Goal: Information Seeking & Learning: Understand process/instructions

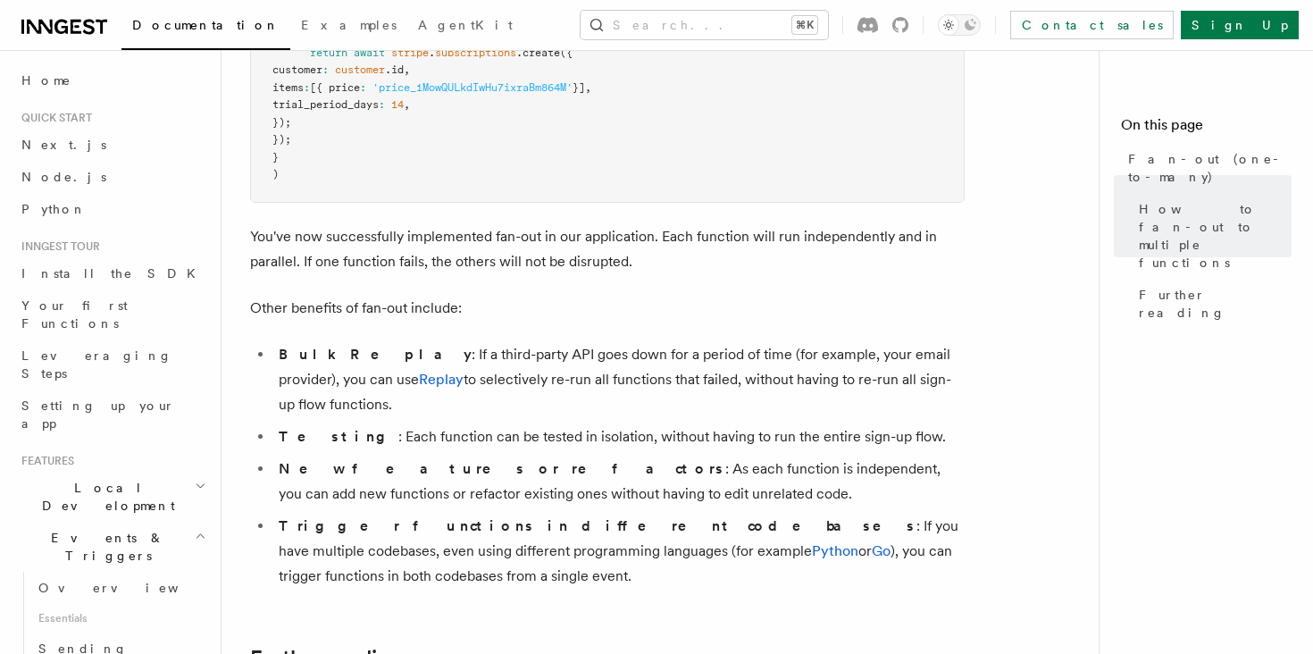
scroll to position [2112, 0]
drag, startPoint x: 958, startPoint y: 349, endPoint x: 240, endPoint y: 284, distance: 720.2
copy article "Other benefits of fan-out include: Bulk Replay : If a third-party API goes down…"
click at [419, 369] on link "Replay" at bounding box center [441, 377] width 45 height 17
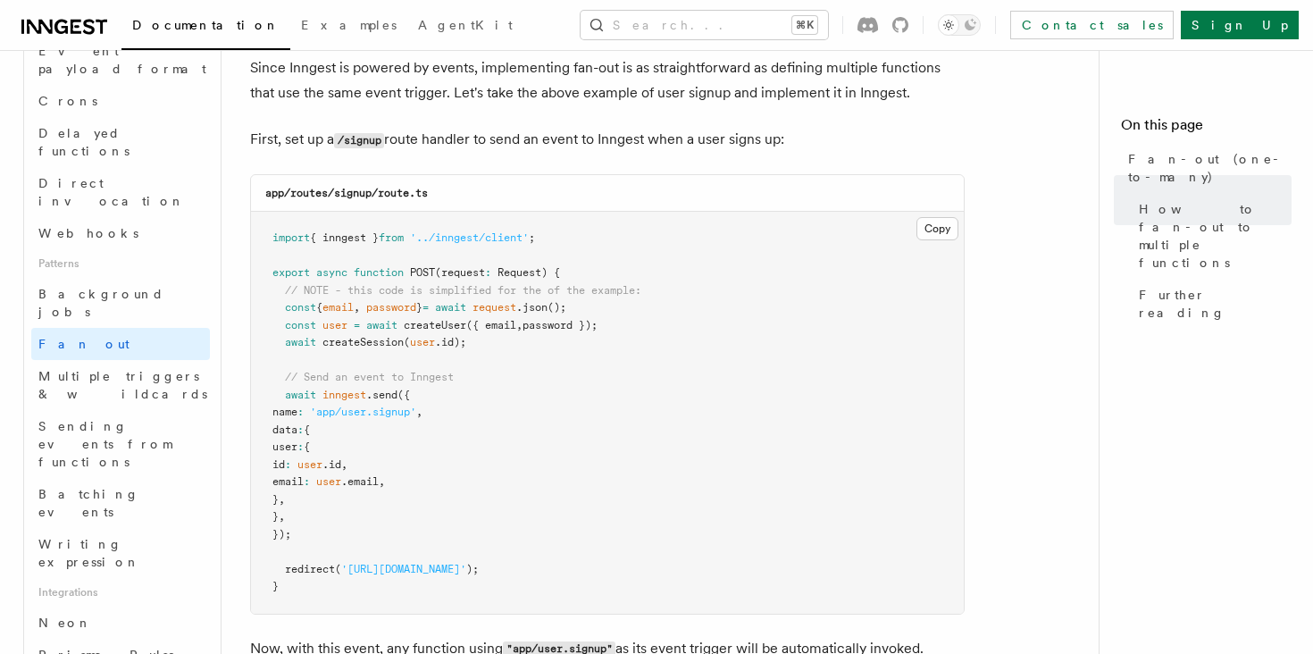
scroll to position [0, 0]
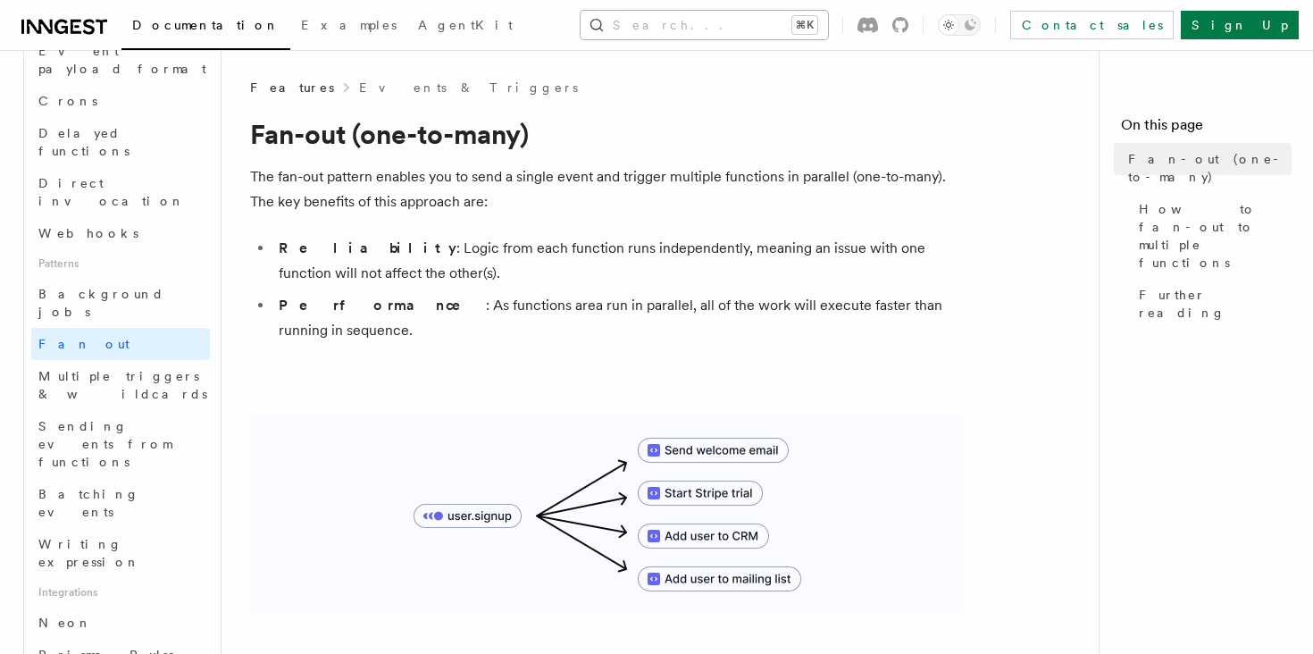
click at [668, 26] on button "Search... ⌘K" at bounding box center [704, 25] width 247 height 29
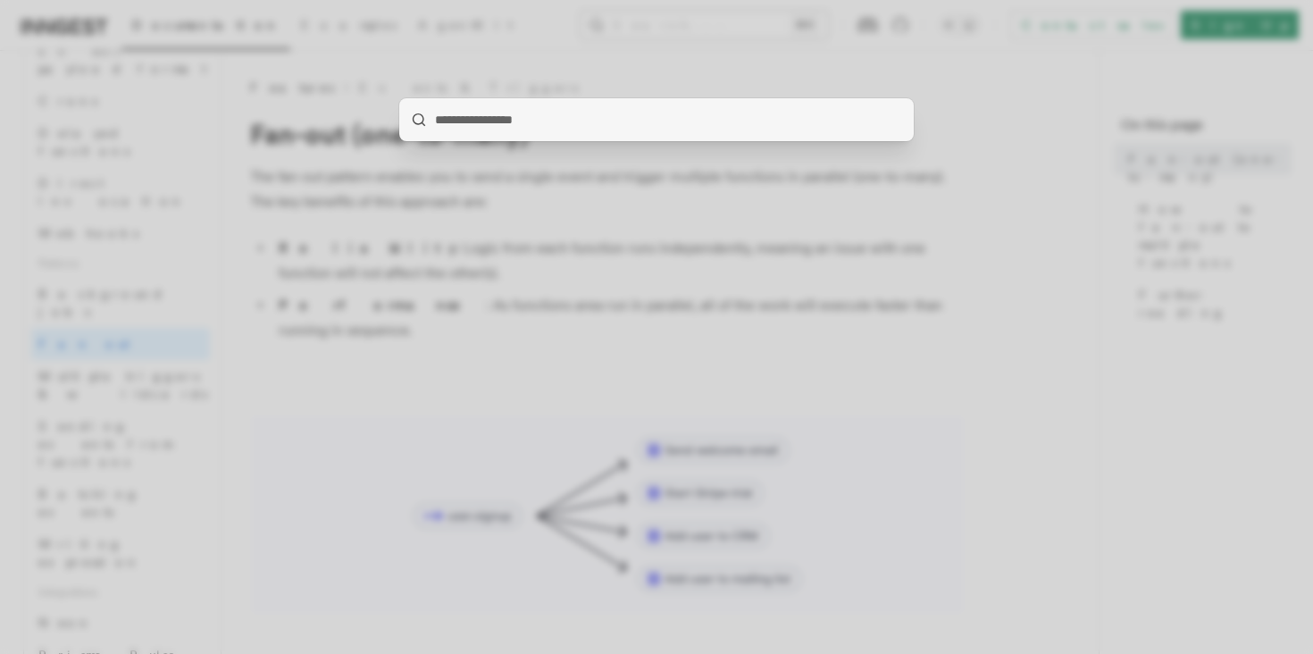
type input "*"
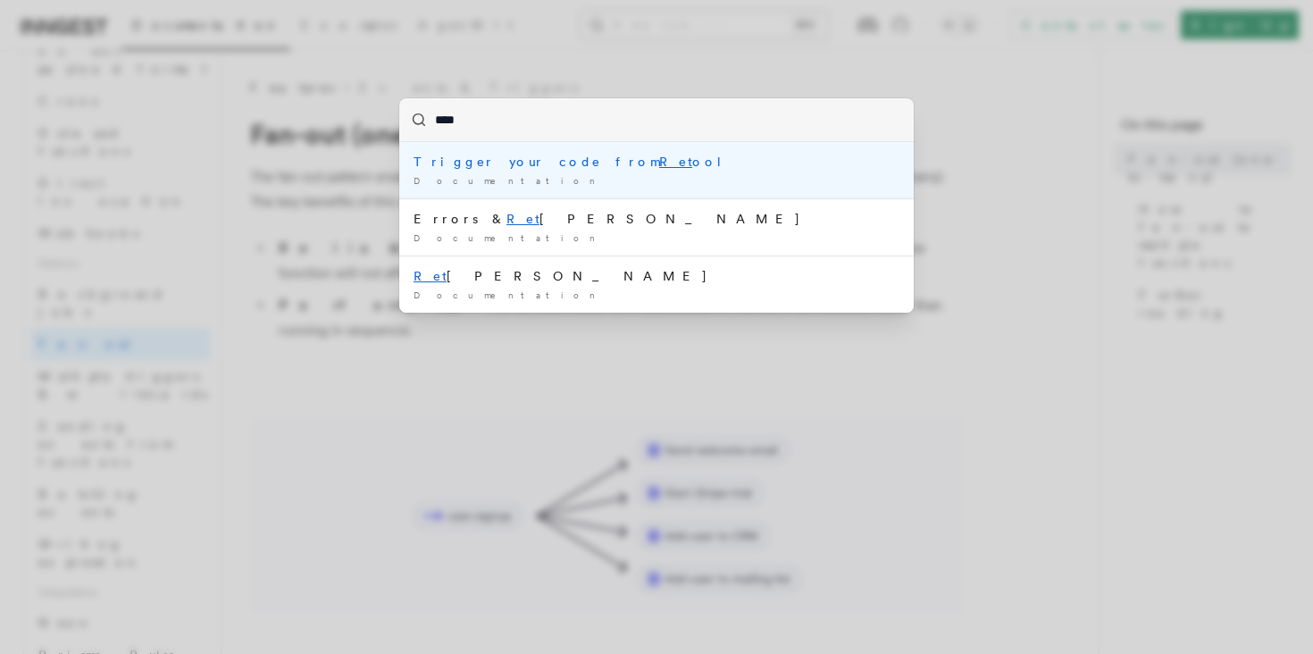
type input "*****"
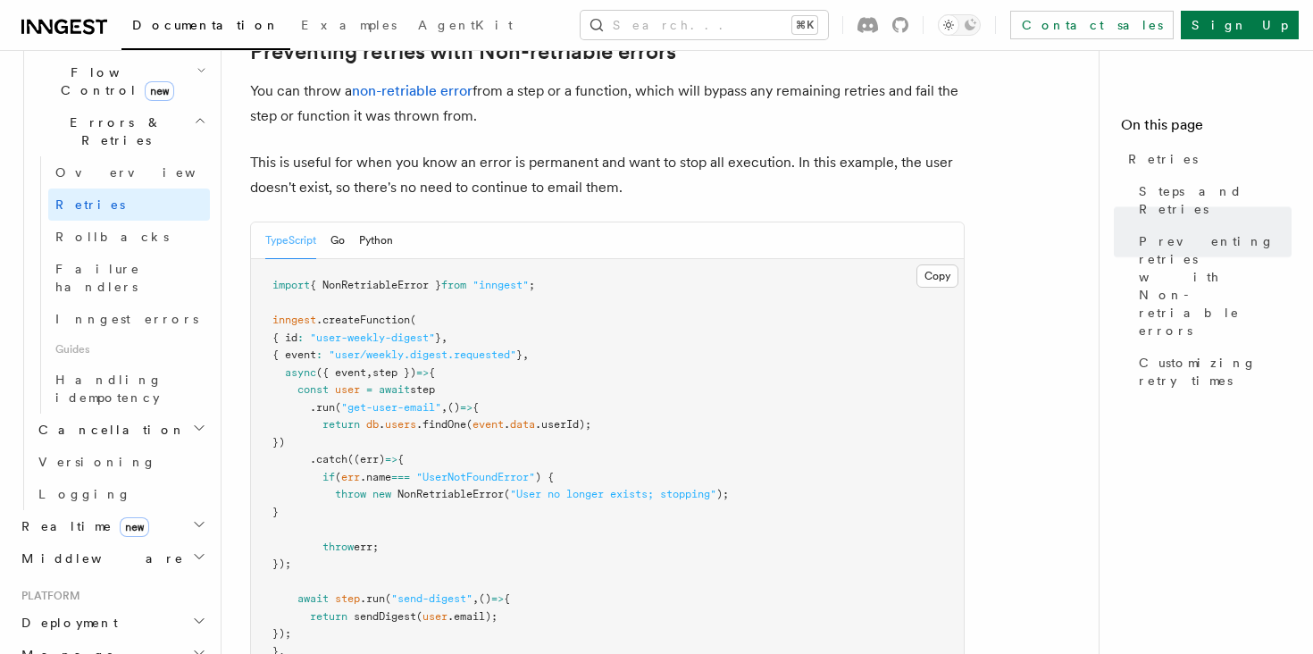
scroll to position [1677, 0]
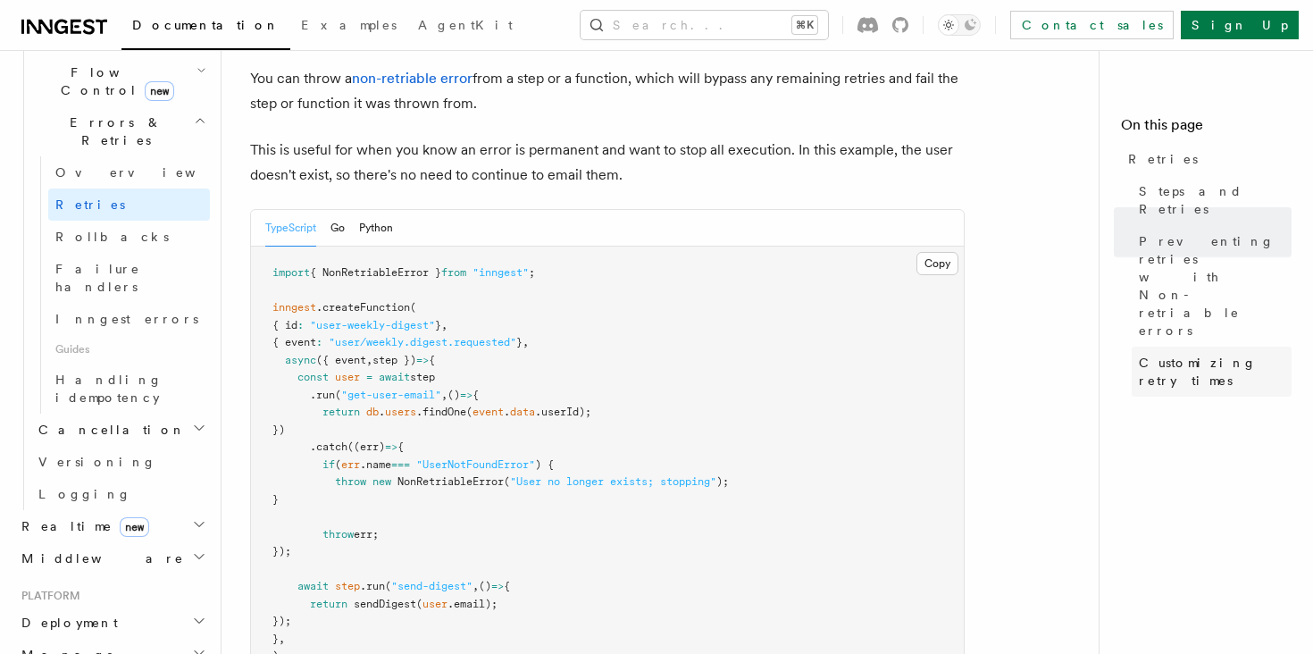
click at [1220, 354] on span "Customizing retry times" at bounding box center [1215, 372] width 153 height 36
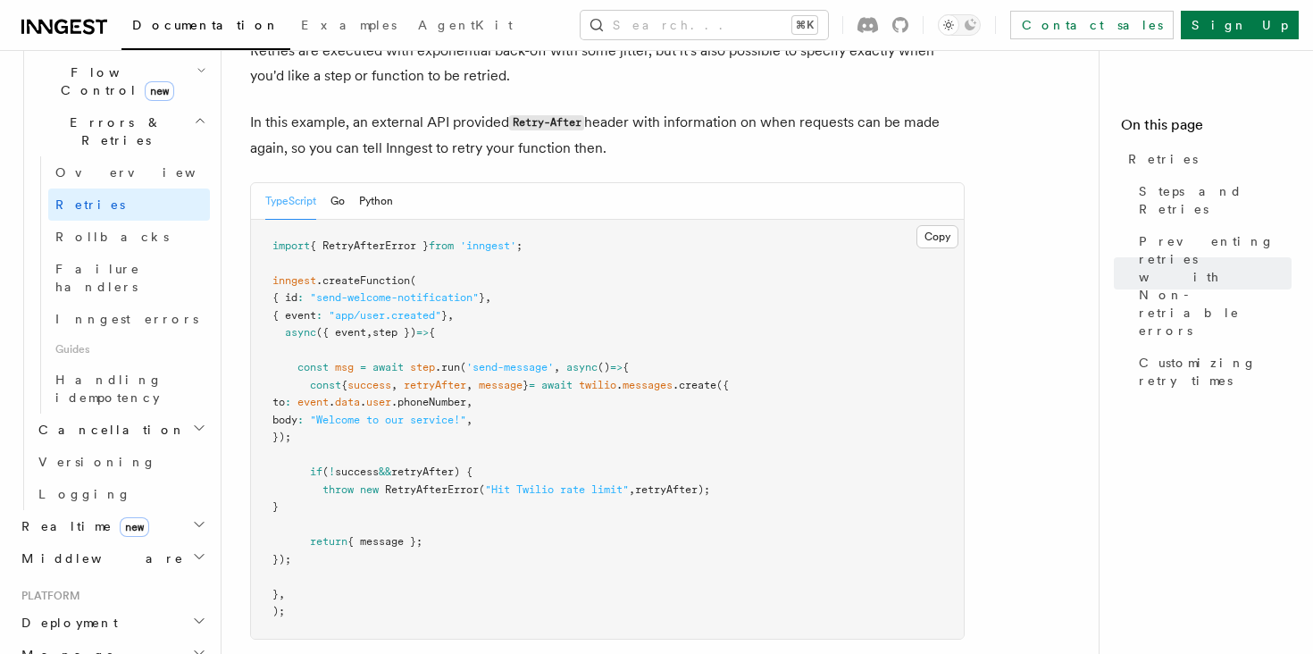
scroll to position [2421, 0]
click at [690, 481] on span "retryAfter);" at bounding box center [672, 487] width 75 height 13
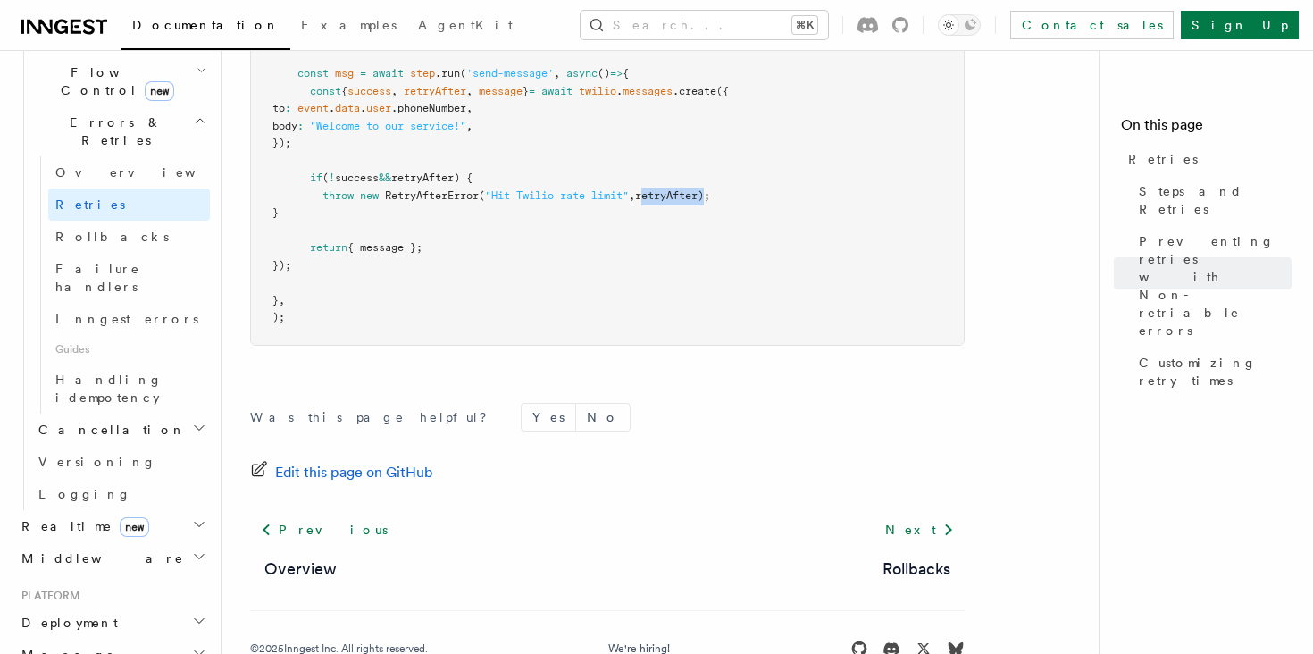
scroll to position [2738, 0]
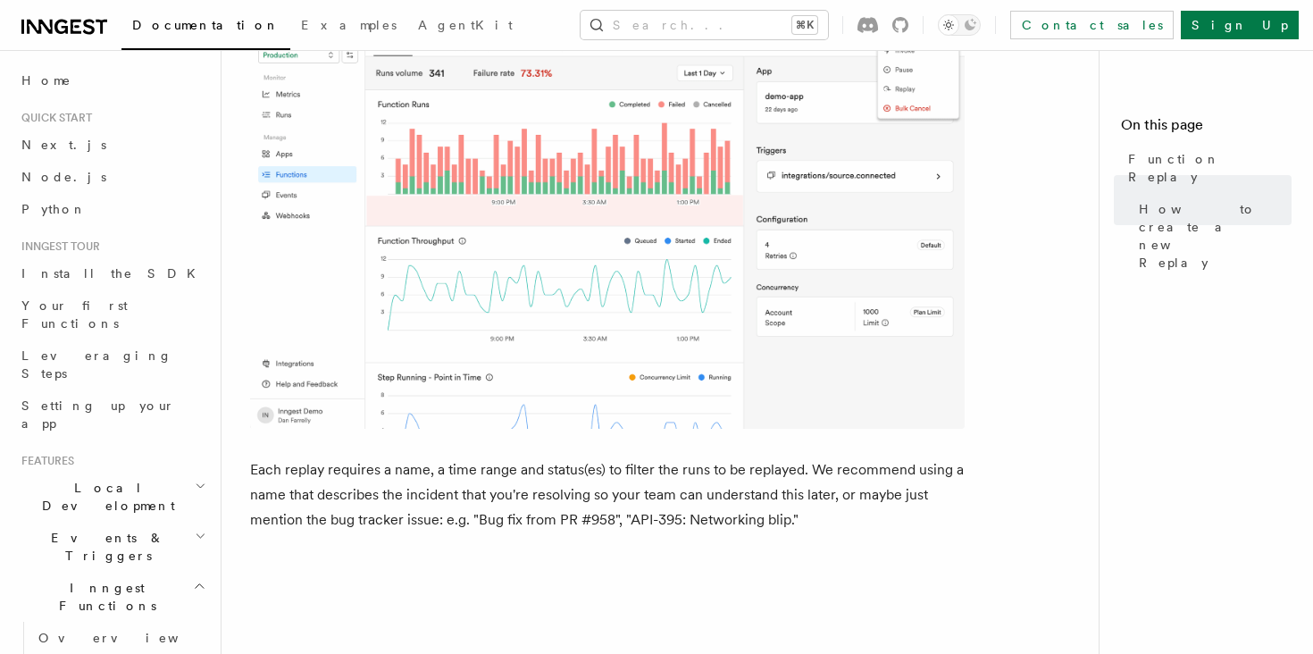
scroll to position [843, 0]
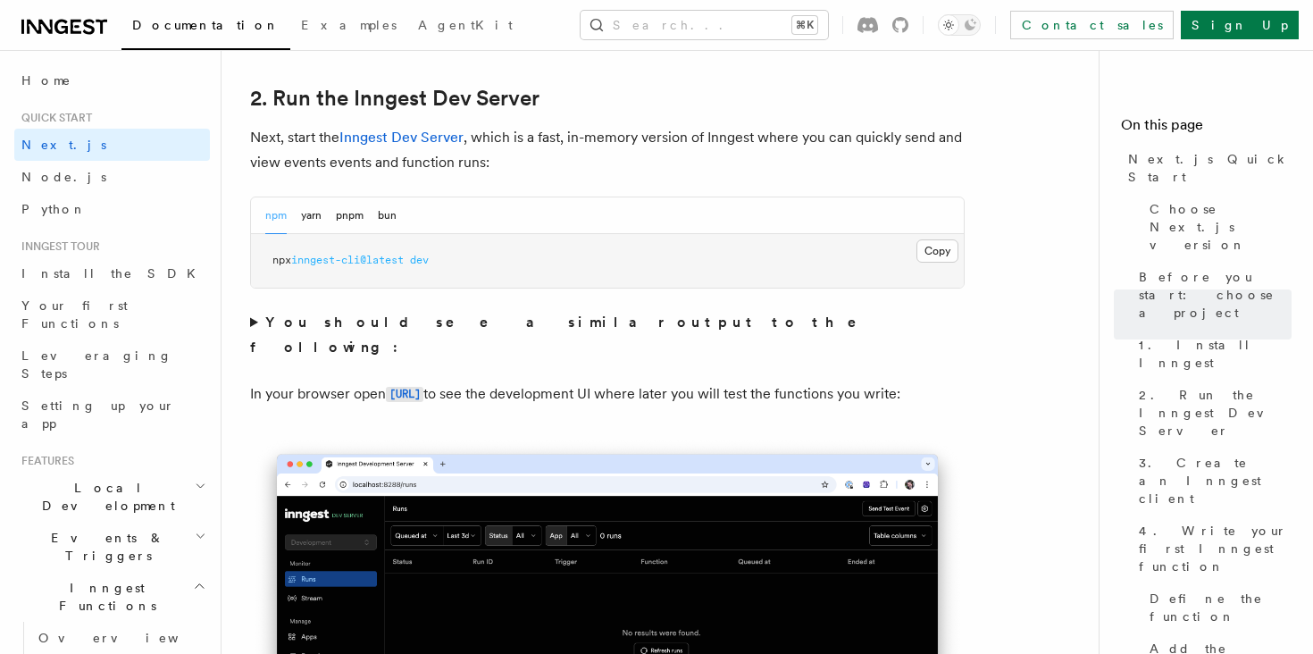
scroll to position [1225, 0]
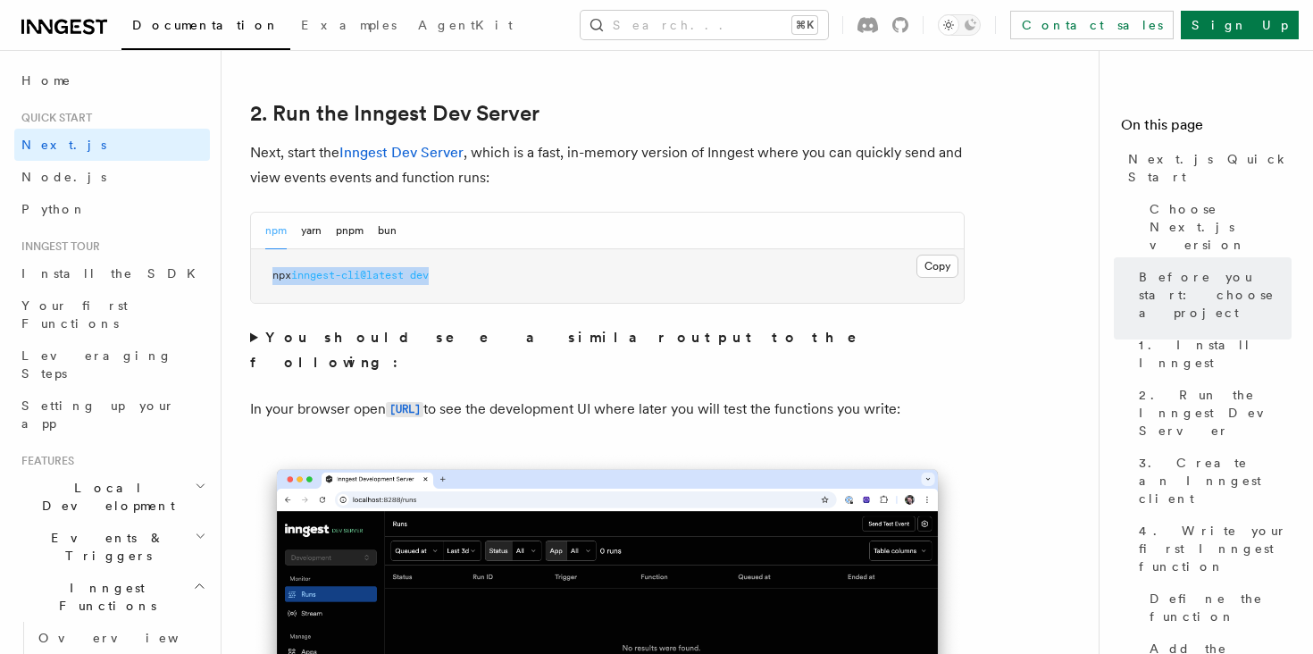
drag, startPoint x: 472, startPoint y: 275, endPoint x: 264, endPoint y: 279, distance: 207.3
click at [264, 279] on pre "npx inngest-cli@latest dev" at bounding box center [607, 276] width 713 height 54
copy span "npx inngest-cli@latest dev"
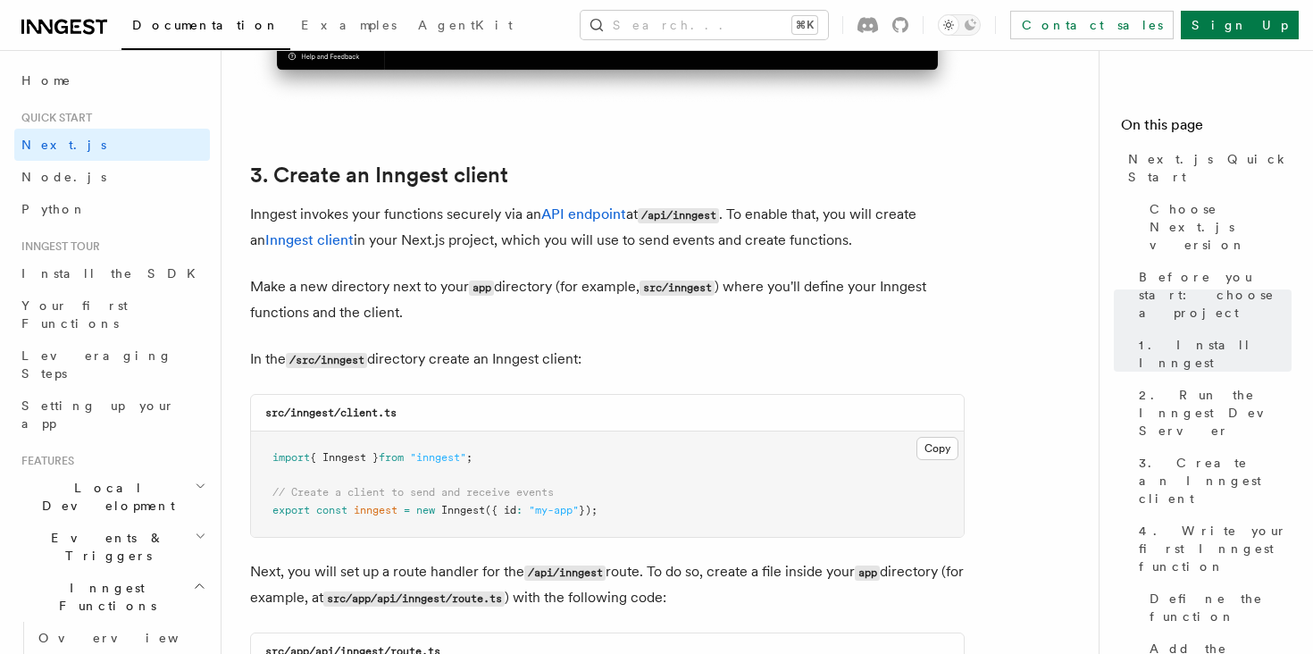
scroll to position [2018, 0]
drag, startPoint x: 620, startPoint y: 518, endPoint x: 269, endPoint y: 458, distance: 356.1
click at [269, 458] on pre "import { Inngest } from "inngest" ; // Create a client to send and receive even…" at bounding box center [607, 484] width 713 height 105
copy code "import { Inngest } from "inngest" ; // Create a client to send and receive even…"
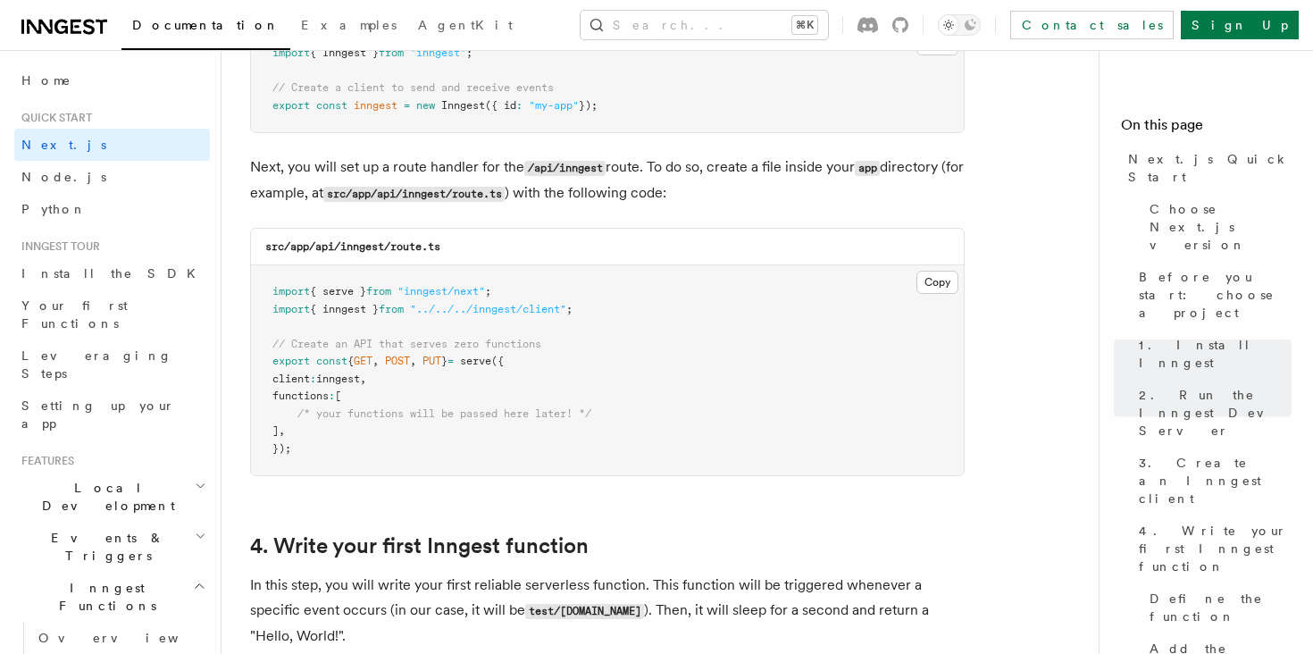
scroll to position [2424, 0]
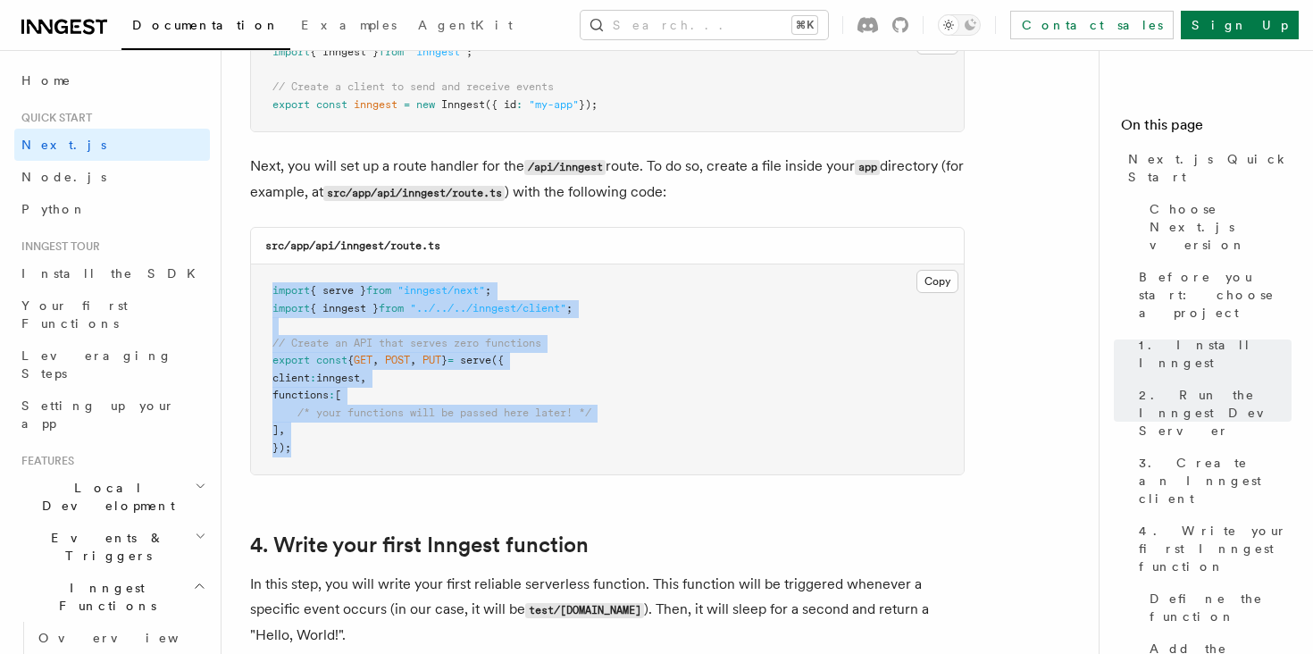
drag, startPoint x: 317, startPoint y: 447, endPoint x: 246, endPoint y: 270, distance: 191.6
copy code "import { serve } from "inngest/next" ; import { inngest } from "../../../innges…"
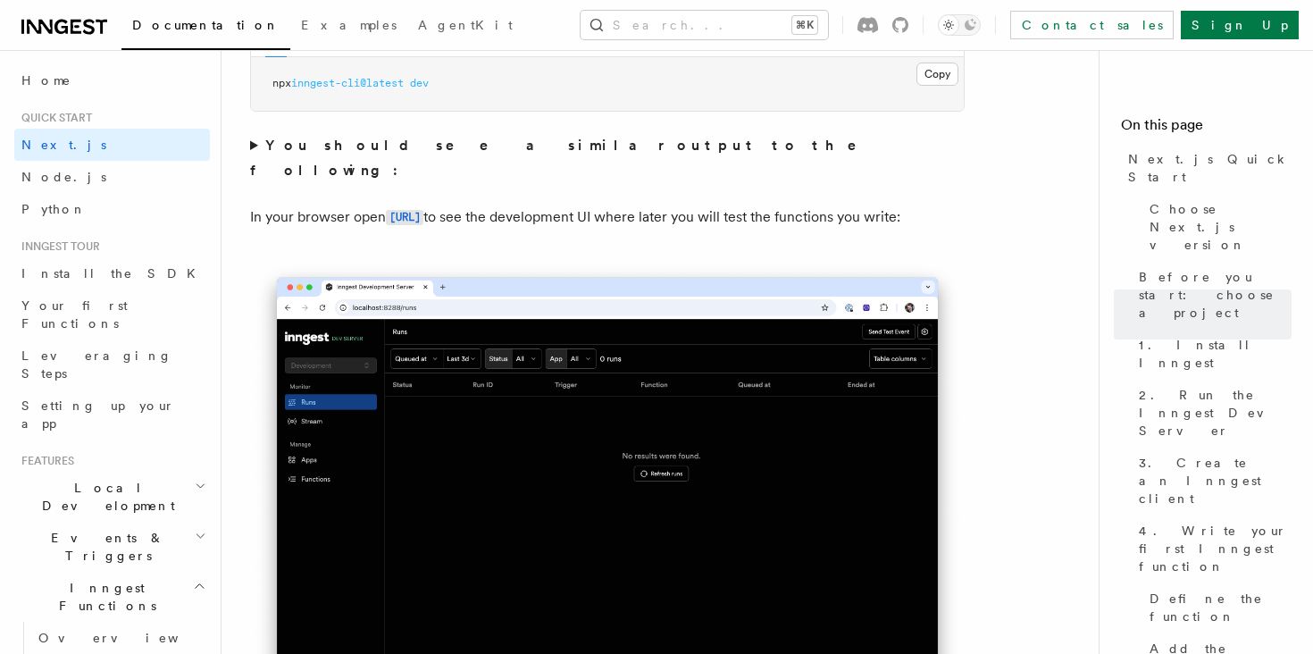
scroll to position [1409, 0]
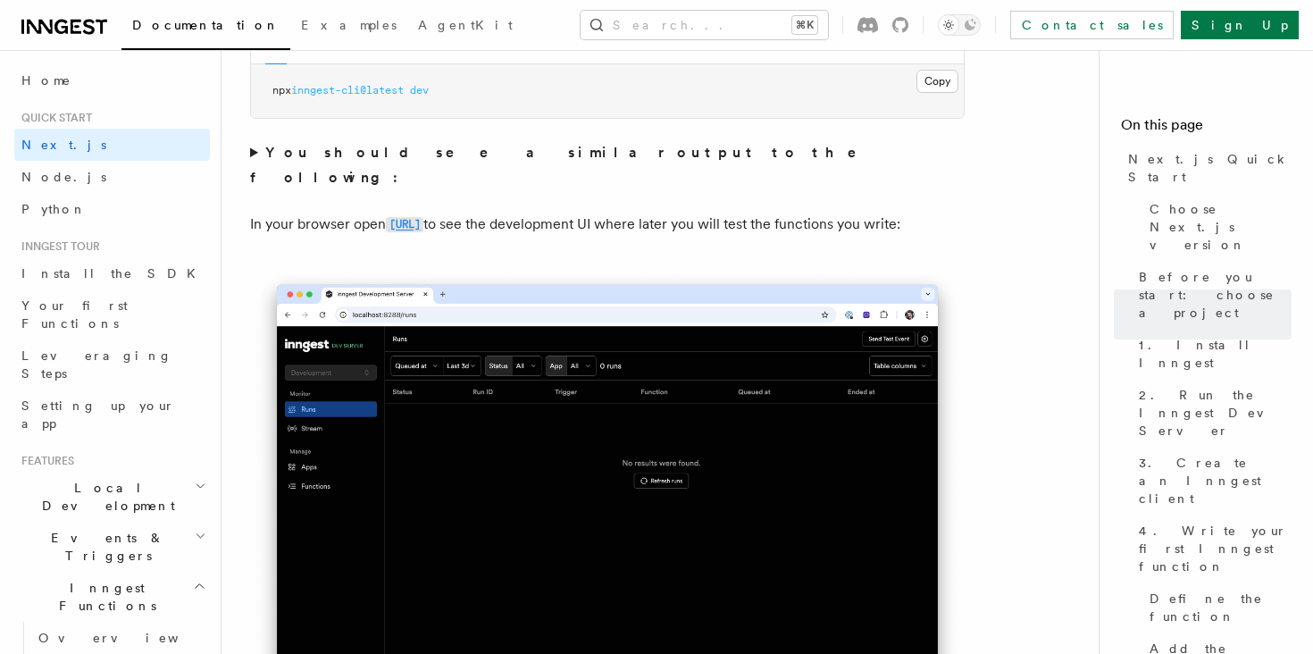
click at [423, 217] on code "[URL]" at bounding box center [405, 224] width 38 height 15
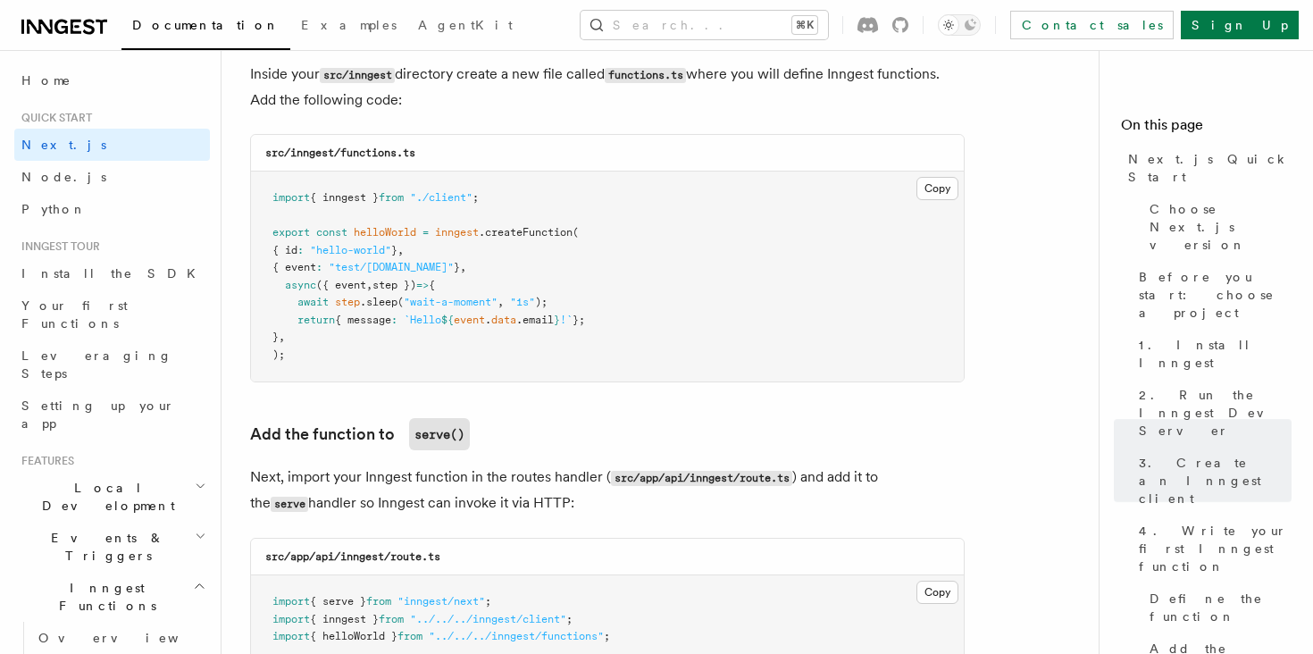
scroll to position [3199, 0]
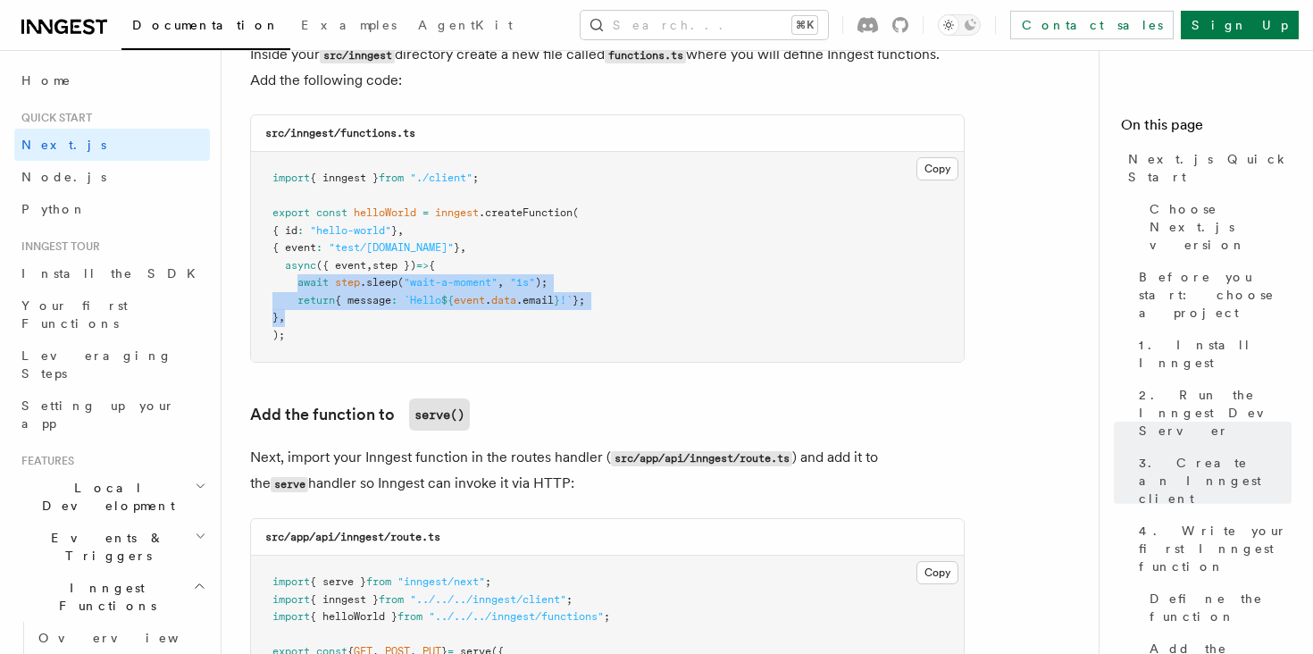
drag, startPoint x: 298, startPoint y: 294, endPoint x: 592, endPoint y: 330, distance: 296.0
click at [592, 330] on pre "import { inngest } from "./client" ; export const helloWorld = inngest .createF…" at bounding box center [607, 257] width 713 height 210
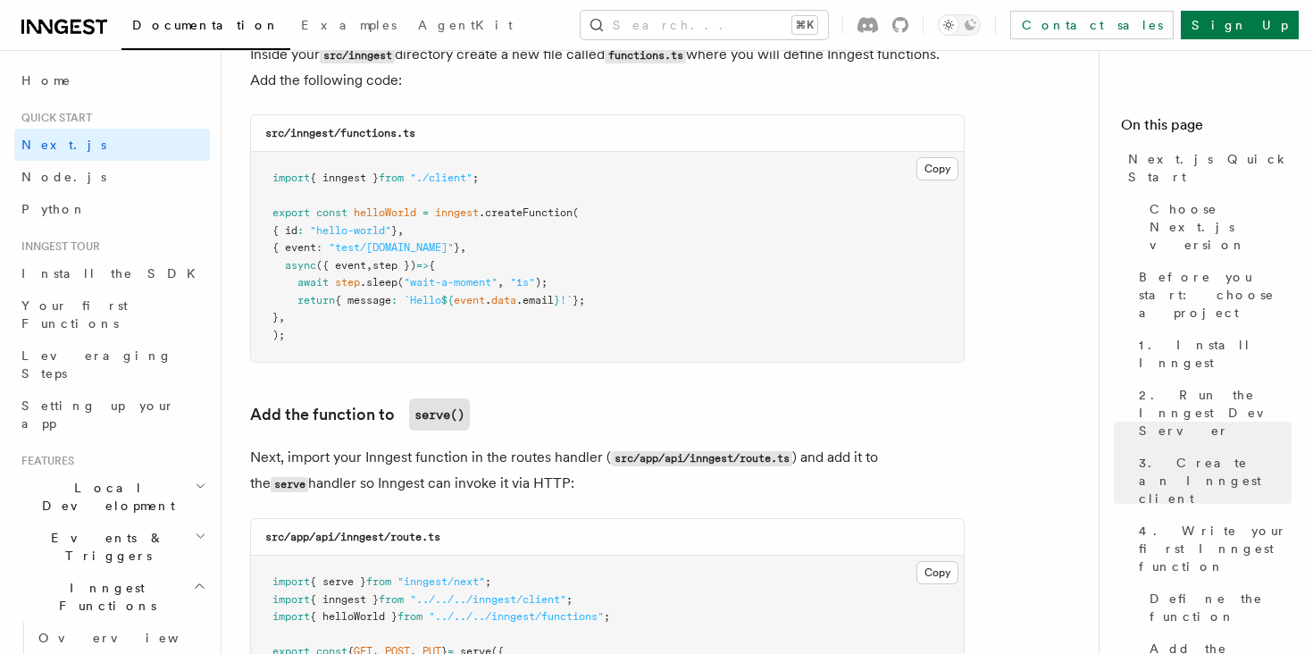
click at [648, 303] on pre "import { inngest } from "./client" ; export const helloWorld = inngest .createF…" at bounding box center [607, 257] width 713 height 210
drag, startPoint x: 559, startPoint y: 304, endPoint x: 289, endPoint y: 289, distance: 270.1
click at [289, 289] on pre "import { inngest } from "./client" ; export const helloWorld = inngest .createF…" at bounding box center [607, 257] width 713 height 210
copy code "await step .sleep ( "wait-a-moment" , "1s" ); return { message : `Hello ${ even…"
click at [539, 257] on pre "import { inngest } from "./client" ; export const helloWorld = inngest .createF…" at bounding box center [607, 257] width 713 height 210
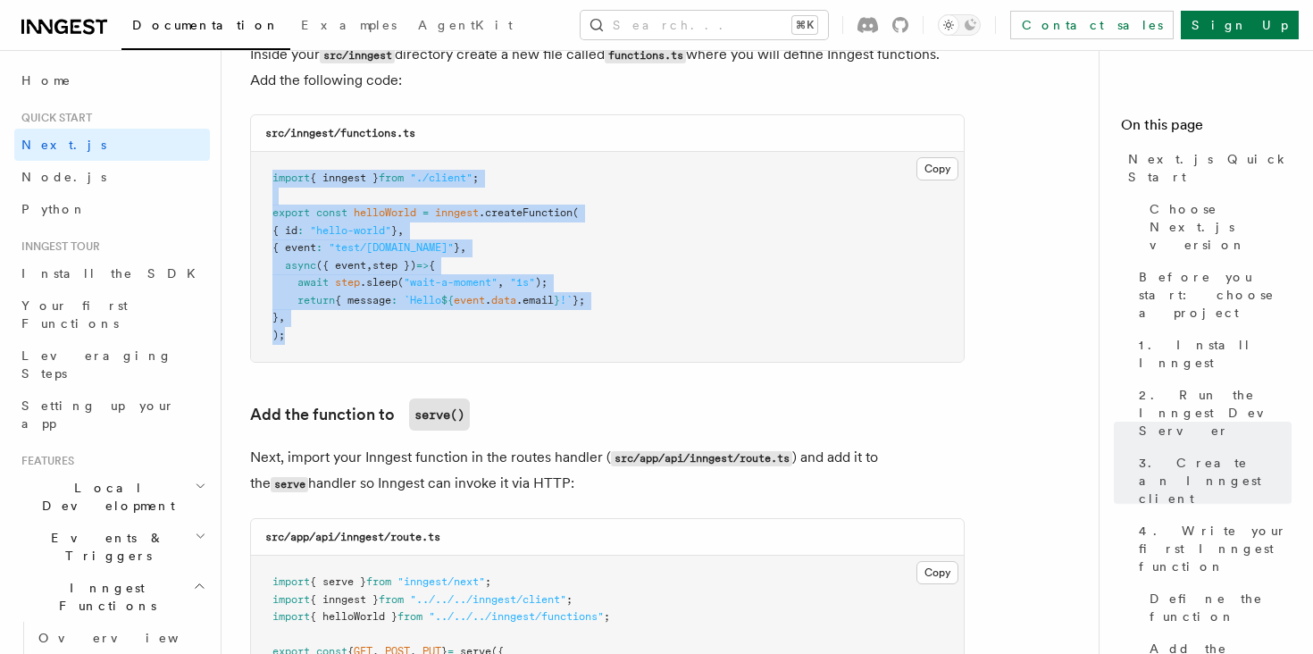
drag, startPoint x: 320, startPoint y: 347, endPoint x: 257, endPoint y: 180, distance: 179.2
click at [257, 180] on pre "import { inngest } from "./client" ; export const helloWorld = inngest .createF…" at bounding box center [607, 257] width 713 height 210
copy code "import { inngest } from "./client" ; export const helloWorld = inngest .createF…"
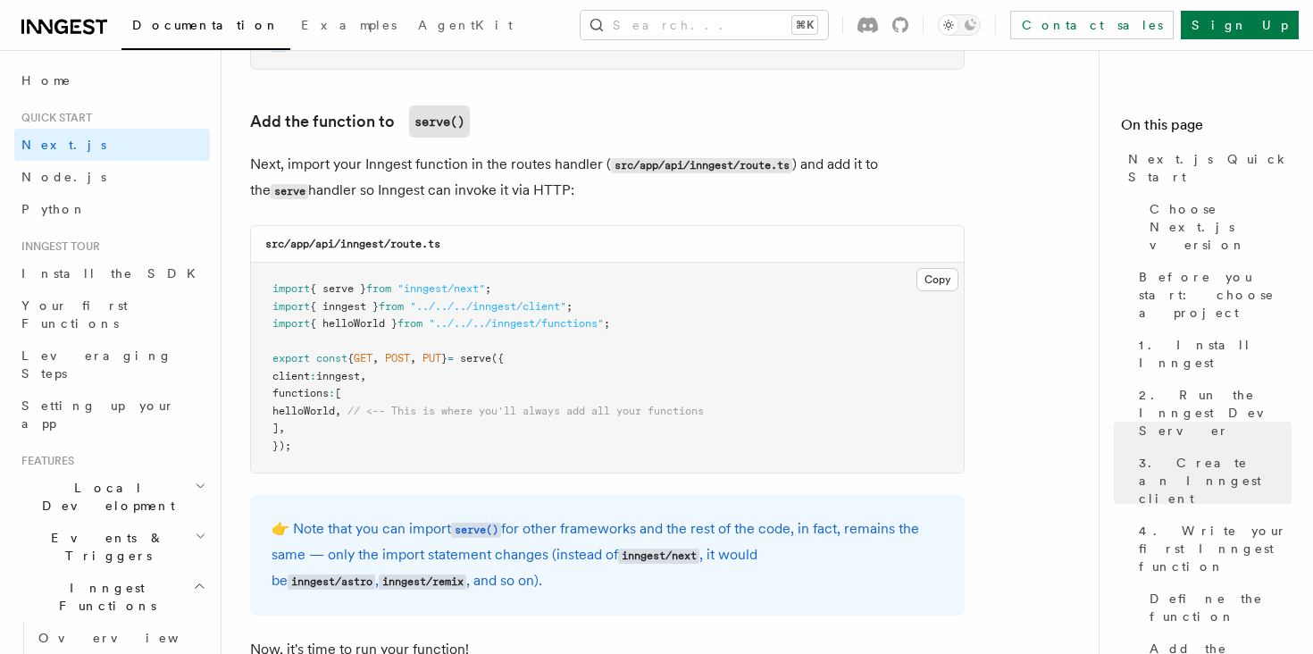
scroll to position [3493, 0]
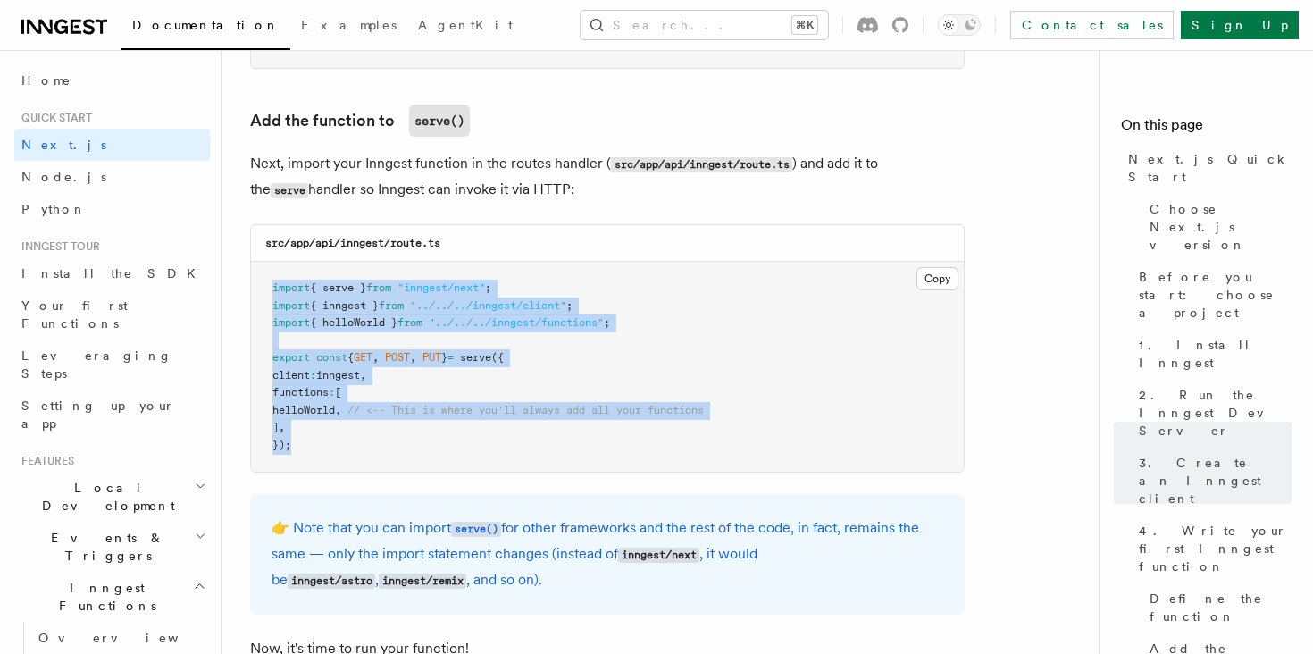
drag, startPoint x: 301, startPoint y: 460, endPoint x: 245, endPoint y: 280, distance: 189.0
copy code "import { serve } from "inngest/next" ; import { inngest } from "../../../innges…"
click at [303, 398] on span "functions" at bounding box center [300, 392] width 56 height 13
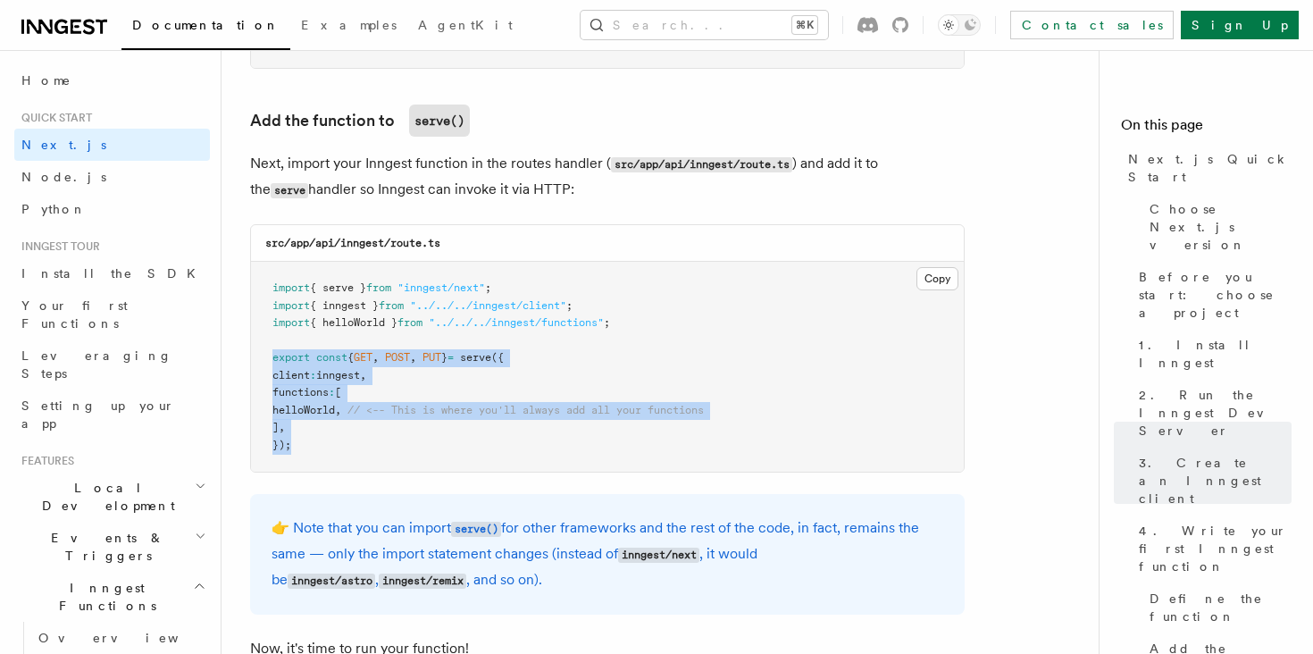
drag, startPoint x: 305, startPoint y: 454, endPoint x: 253, endPoint y: 365, distance: 102.5
click at [253, 365] on pre "import { serve } from "inngest/next" ; import { inngest } from "../../../innges…" at bounding box center [607, 367] width 713 height 210
copy code "export const { GET , POST , PUT } = serve ({ client : inngest , functions : [ h…"
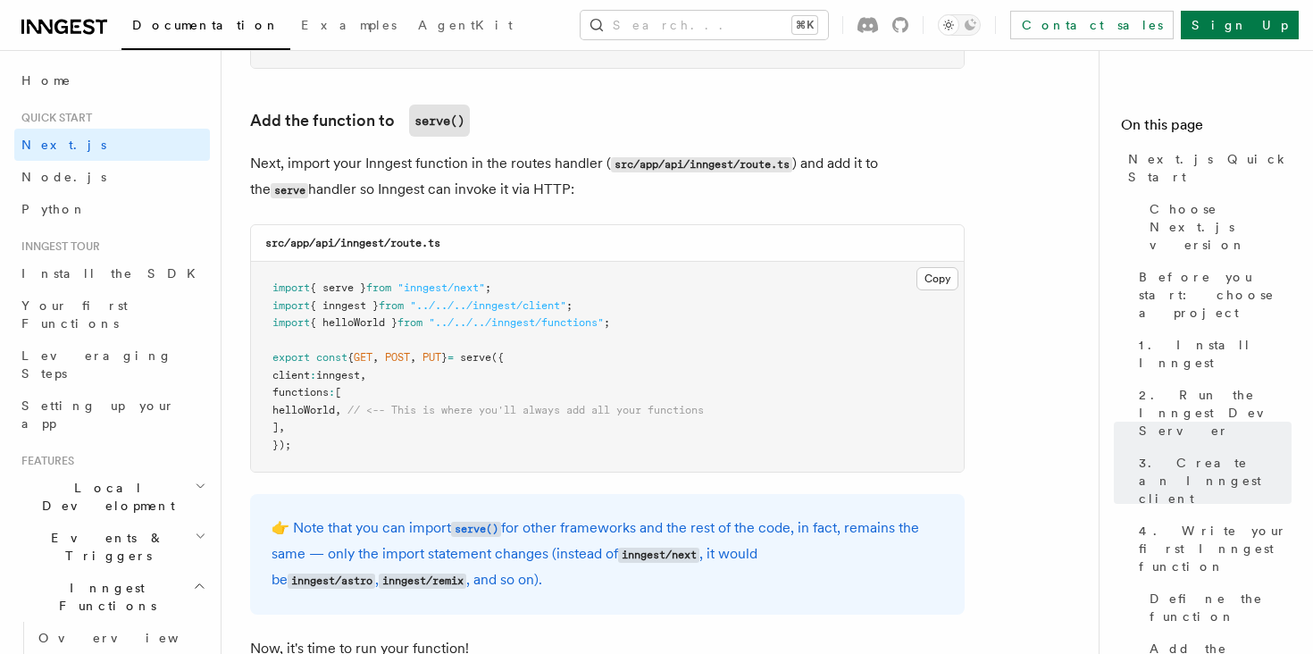
click at [566, 304] on span ""../../../inngest/client"" at bounding box center [488, 305] width 156 height 13
drag, startPoint x: 562, startPoint y: 296, endPoint x: 270, endPoint y: 288, distance: 292.2
click at [270, 288] on pre "import { serve } from "inngest/next" ; import { inngest } from "../../../innges…" at bounding box center [607, 367] width 713 height 210
copy span "import { serve } from "inngest/next" ;"
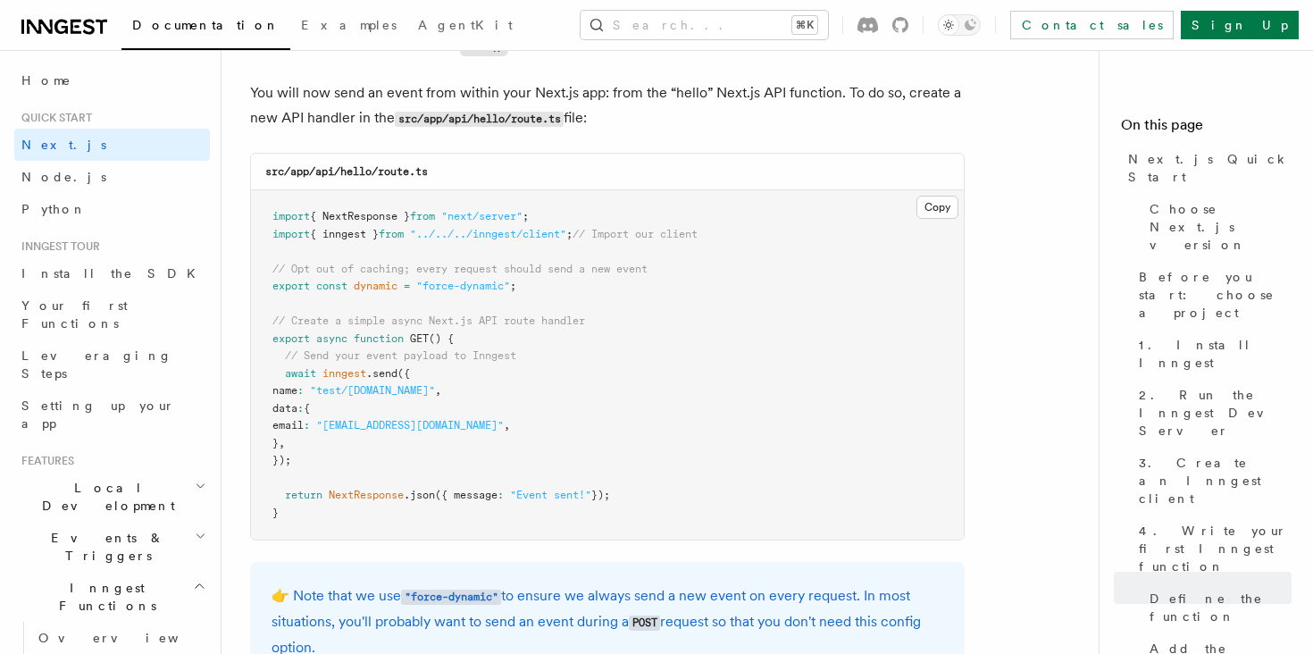
scroll to position [9370, 0]
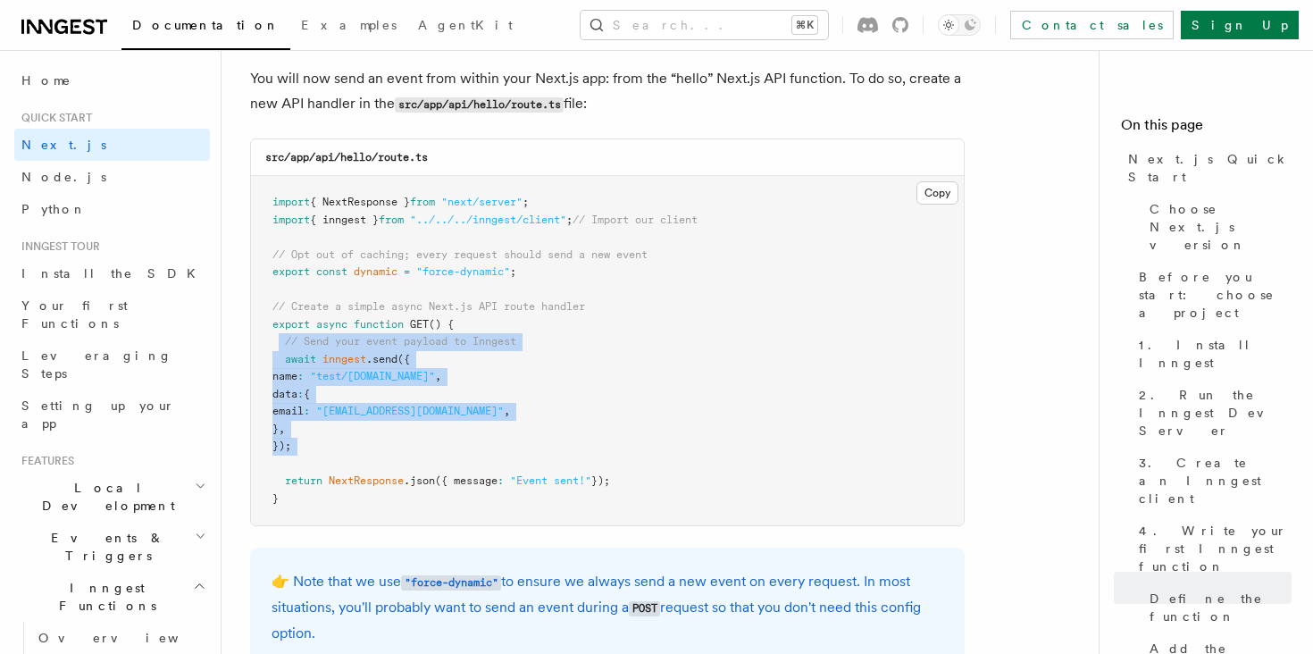
drag, startPoint x: 280, startPoint y: 347, endPoint x: 514, endPoint y: 468, distance: 262.5
click at [514, 468] on pre "import { NextResponse } from "next/server" ; import { inngest } from "../../../…" at bounding box center [607, 350] width 713 height 349
copy code "// Send your event payload to Inngest await inngest .send ({ name : "test/[DOMA…"
